Goal: Find specific page/section: Find specific page/section

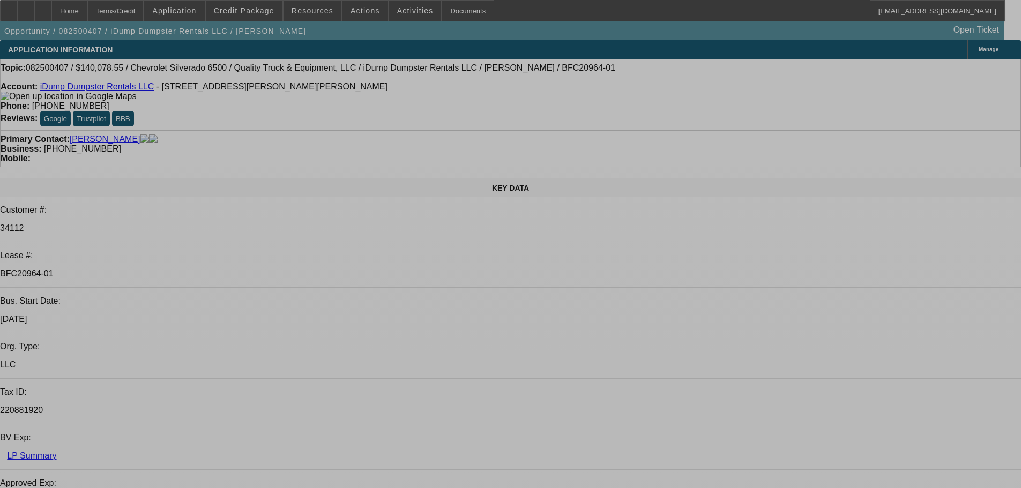
select select "0"
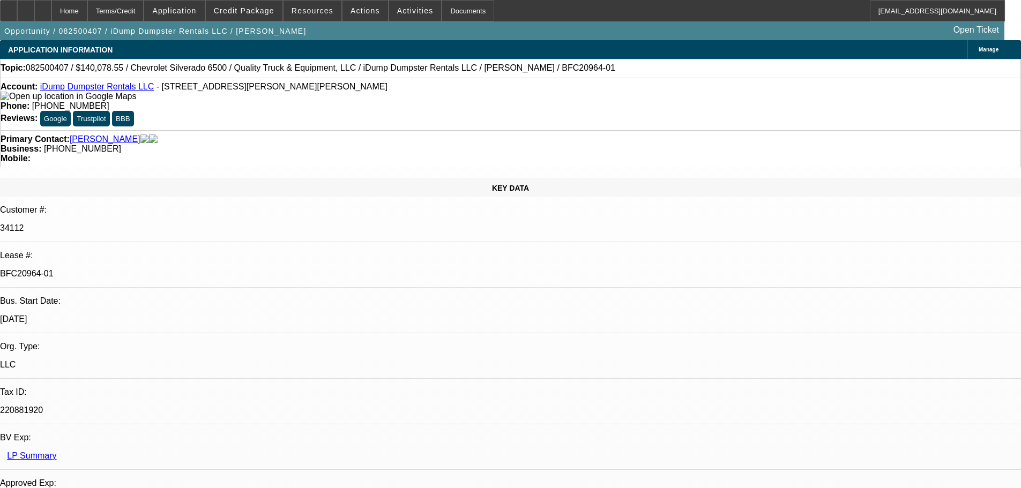
select select "0"
select select "6"
select select "0"
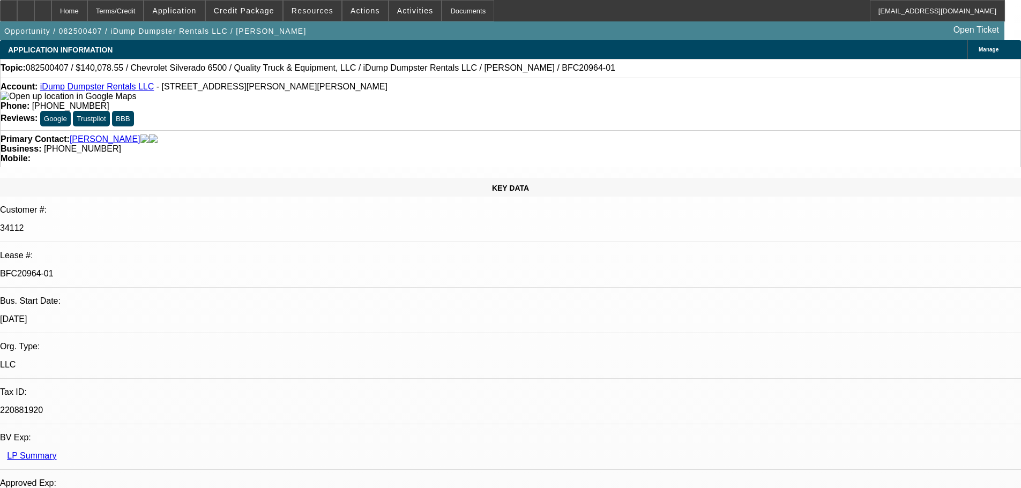
select select "6"
select select "0"
select select "6"
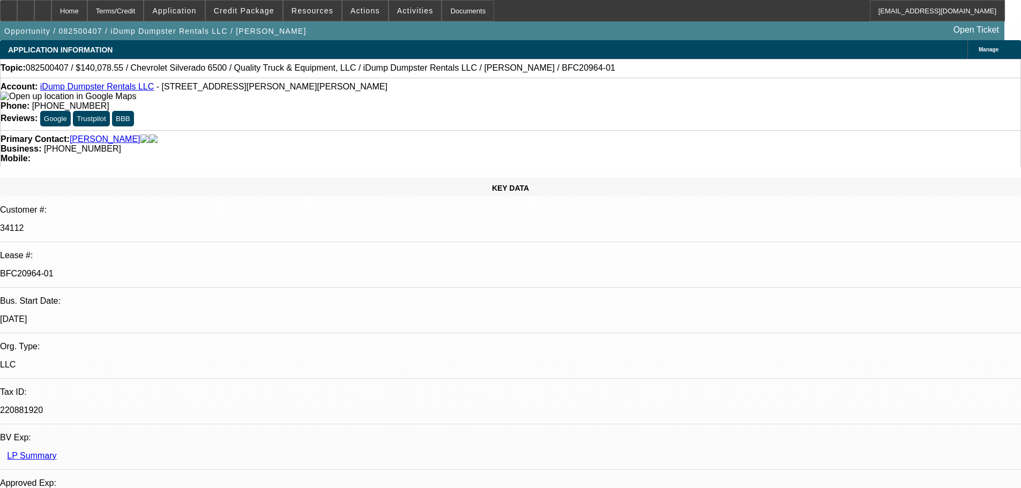
select select "0"
select select "6"
drag, startPoint x: 56, startPoint y: 139, endPoint x: 425, endPoint y: 46, distance: 380.0
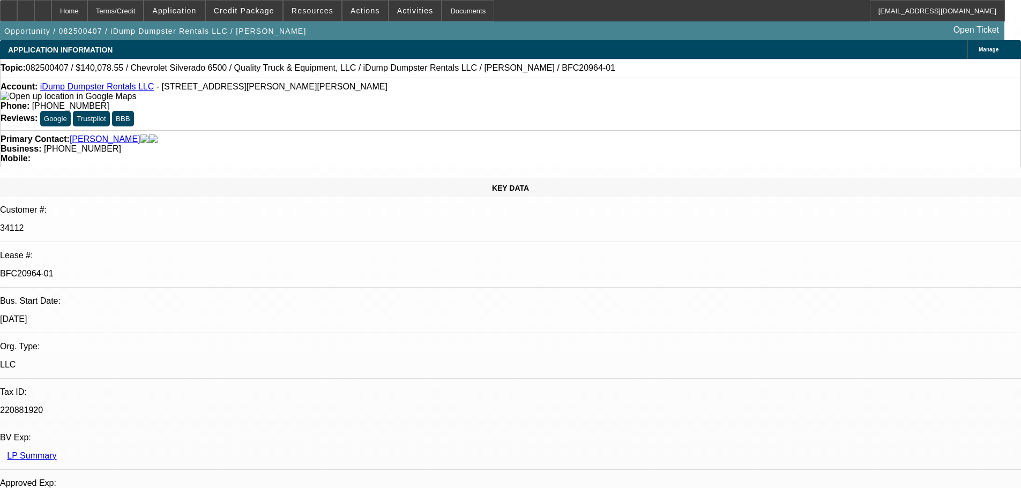
click at [56, 178] on div "KEY DATA Customer #: 34112 Lease #: BFC20964-01 Bus. Start Date: [DATE] Org. Ty…" at bounding box center [510, 445] width 1021 height 534
click at [442, 12] on div "Documents" at bounding box center [468, 10] width 53 height 21
select select "0"
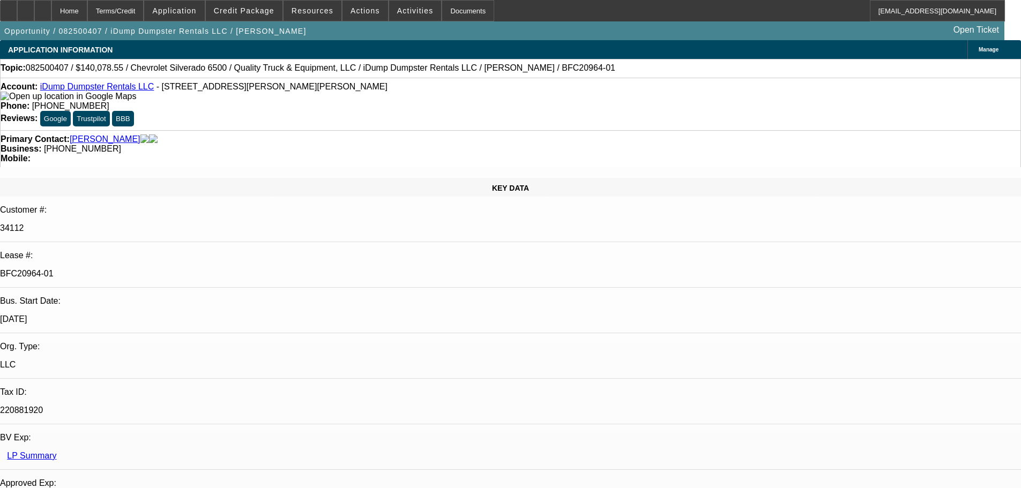
select select "6"
select select "0"
select select "6"
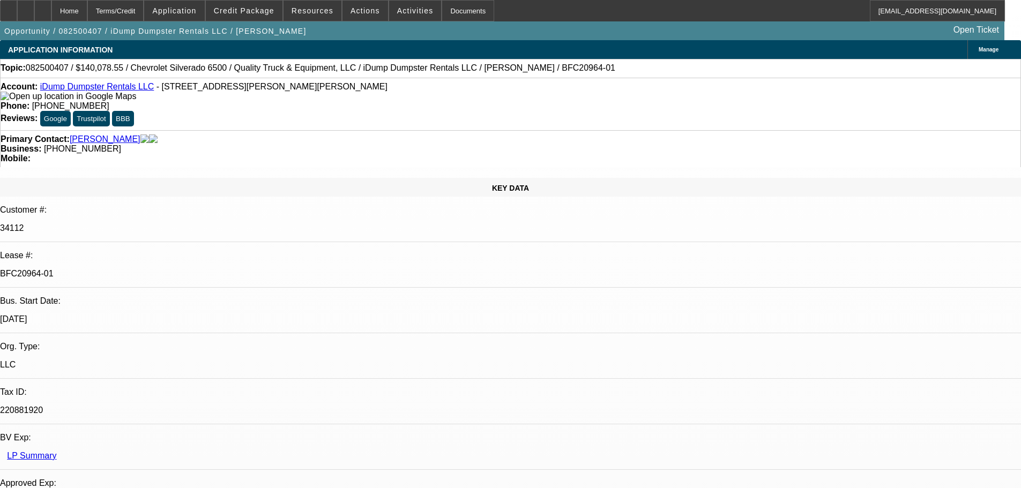
select select "0"
select select "6"
select select "0"
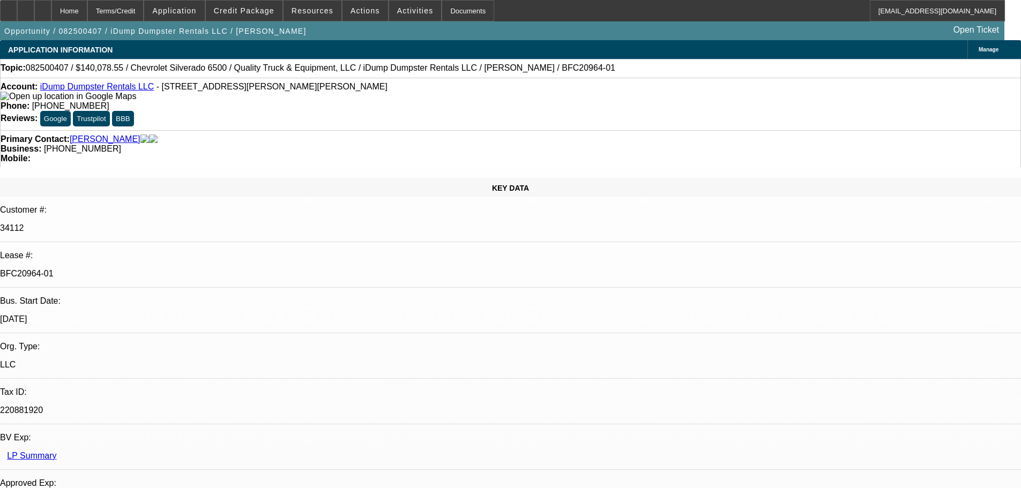
select select "0"
select select "6"
